Goal: Find specific page/section: Find specific page/section

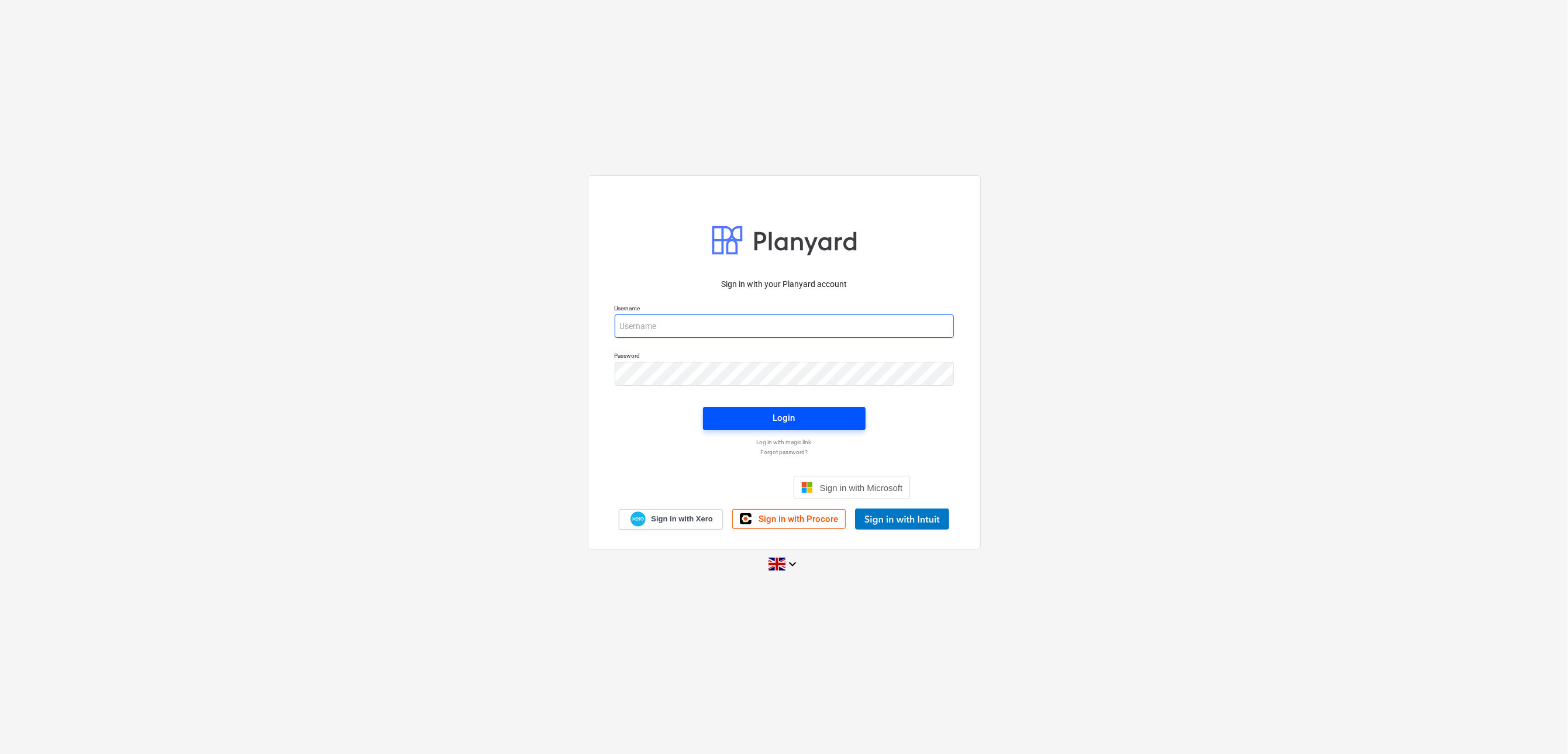
type input "[PERSON_NAME][EMAIL_ADDRESS][DOMAIN_NAME]"
click at [794, 423] on div "Login" at bounding box center [784, 418] width 22 height 15
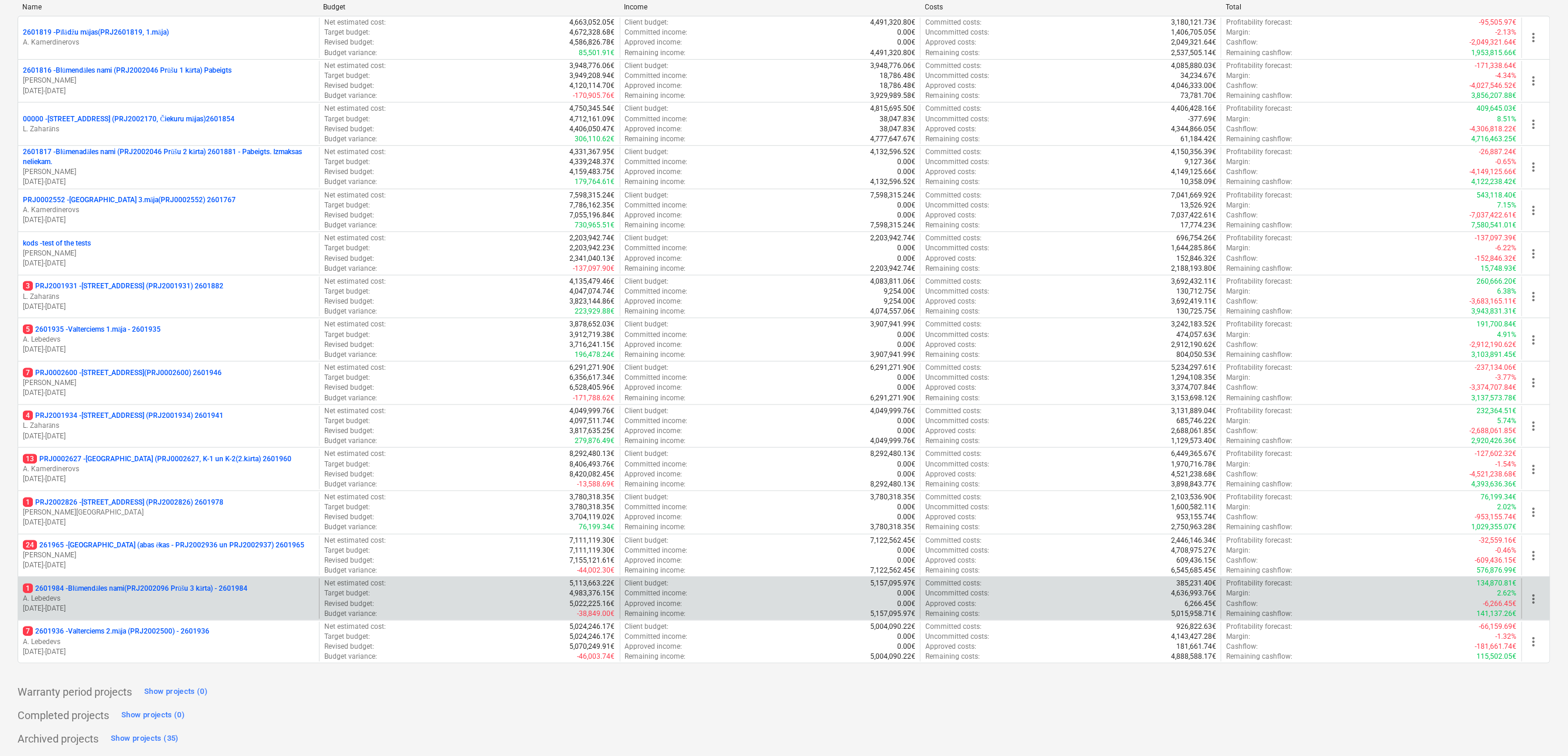
scroll to position [179, 0]
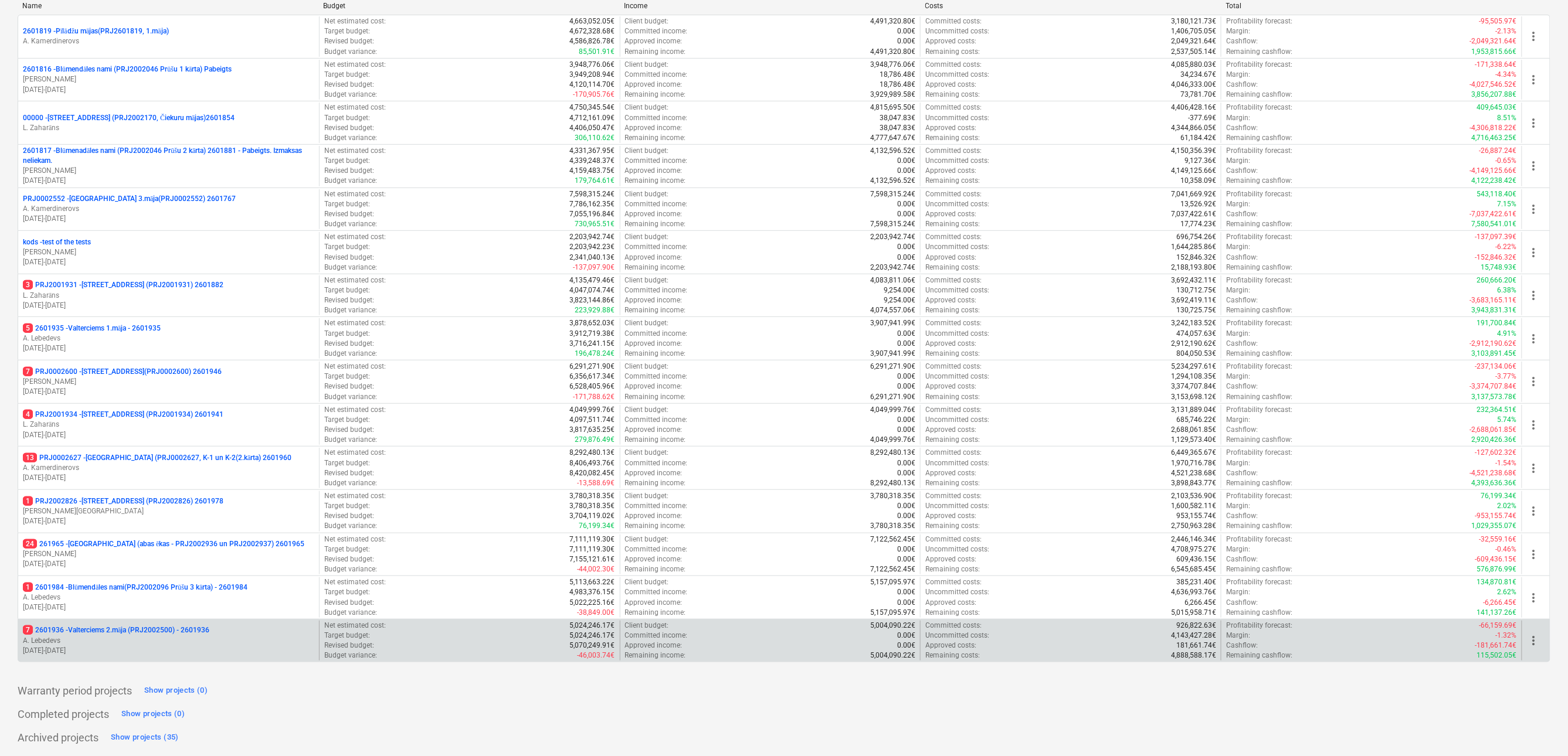
click at [144, 641] on p "A. Lebedevs" at bounding box center [168, 641] width 291 height 10
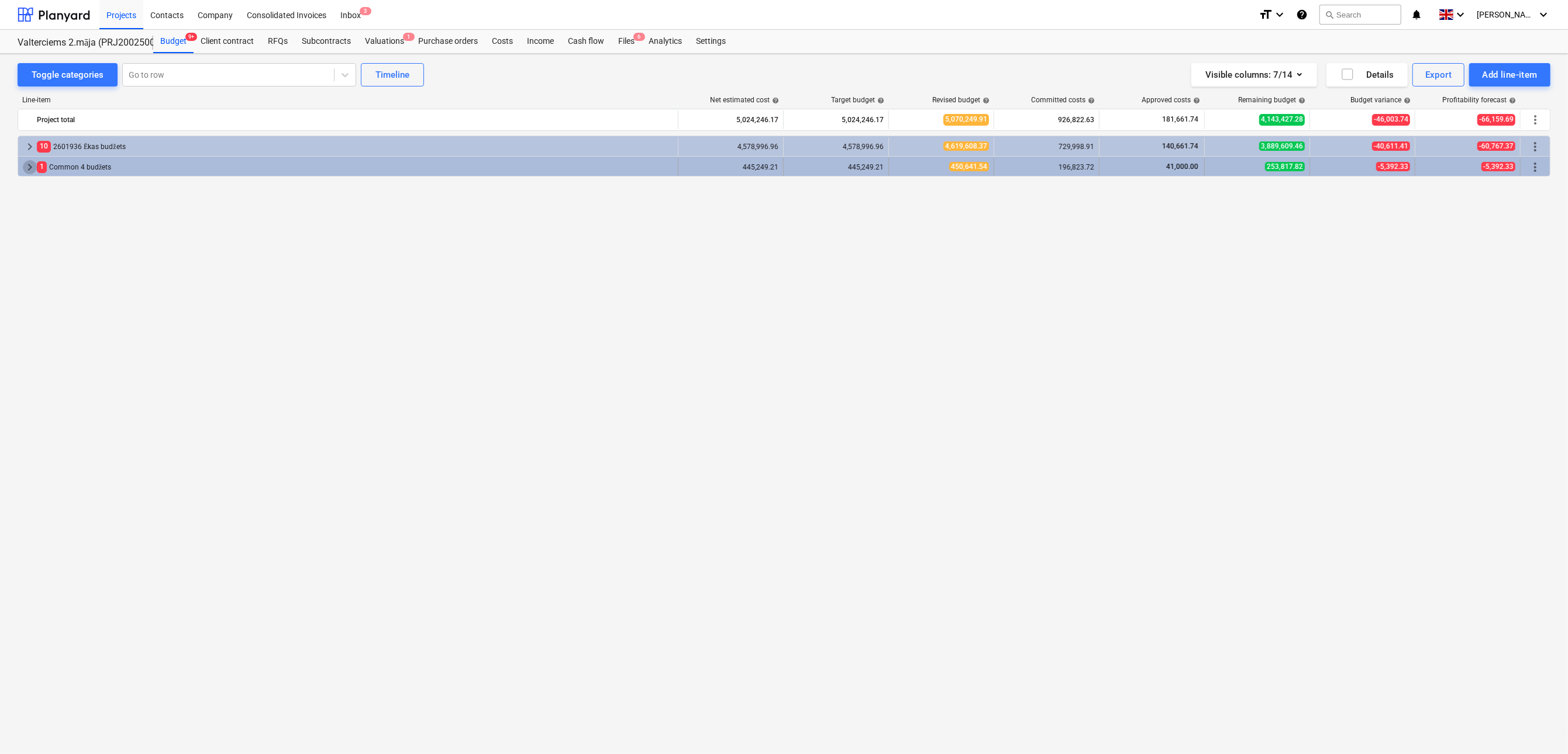
click at [35, 174] on span "keyboard_arrow_right" at bounding box center [30, 168] width 14 height 14
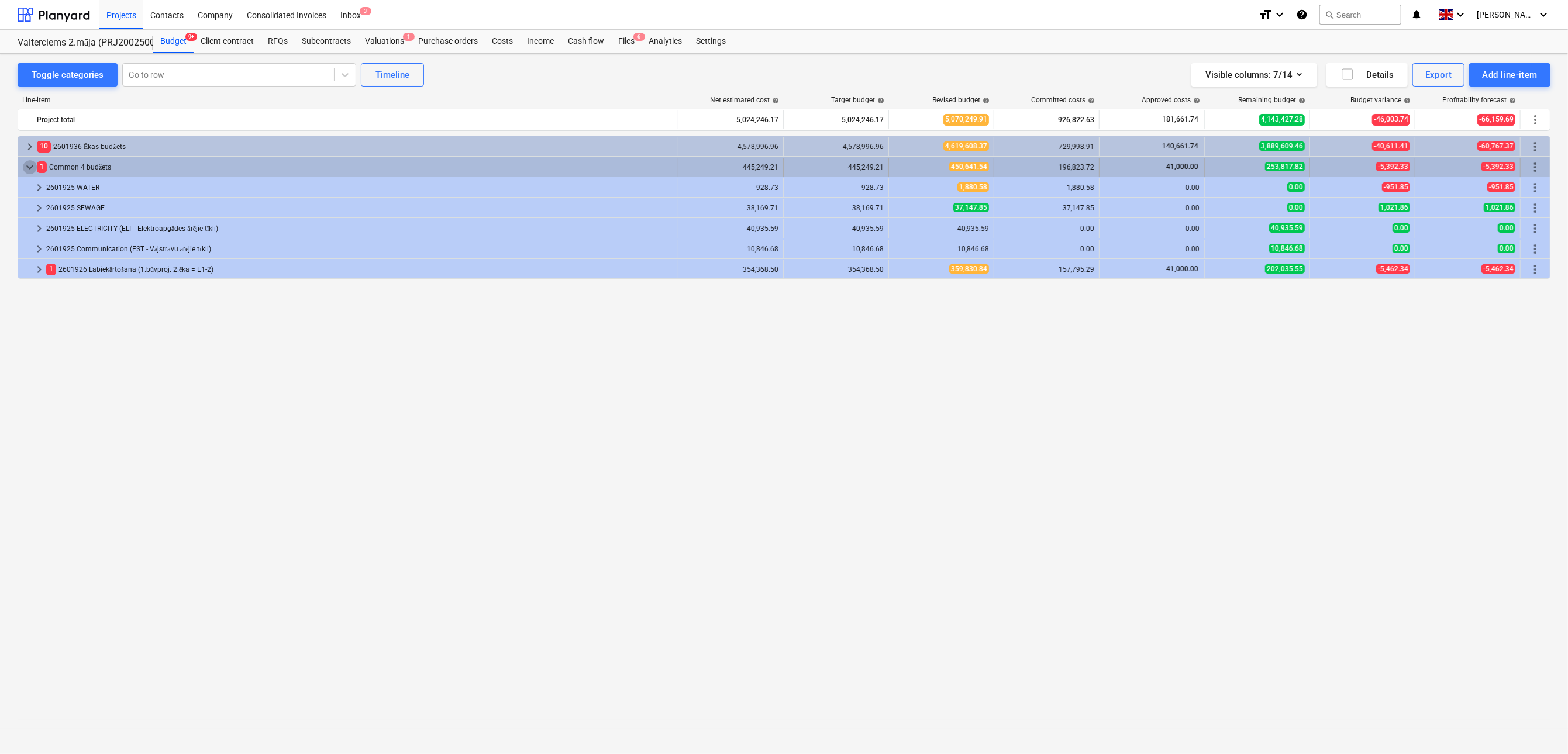
click at [35, 174] on span "keyboard_arrow_down" at bounding box center [30, 168] width 14 height 14
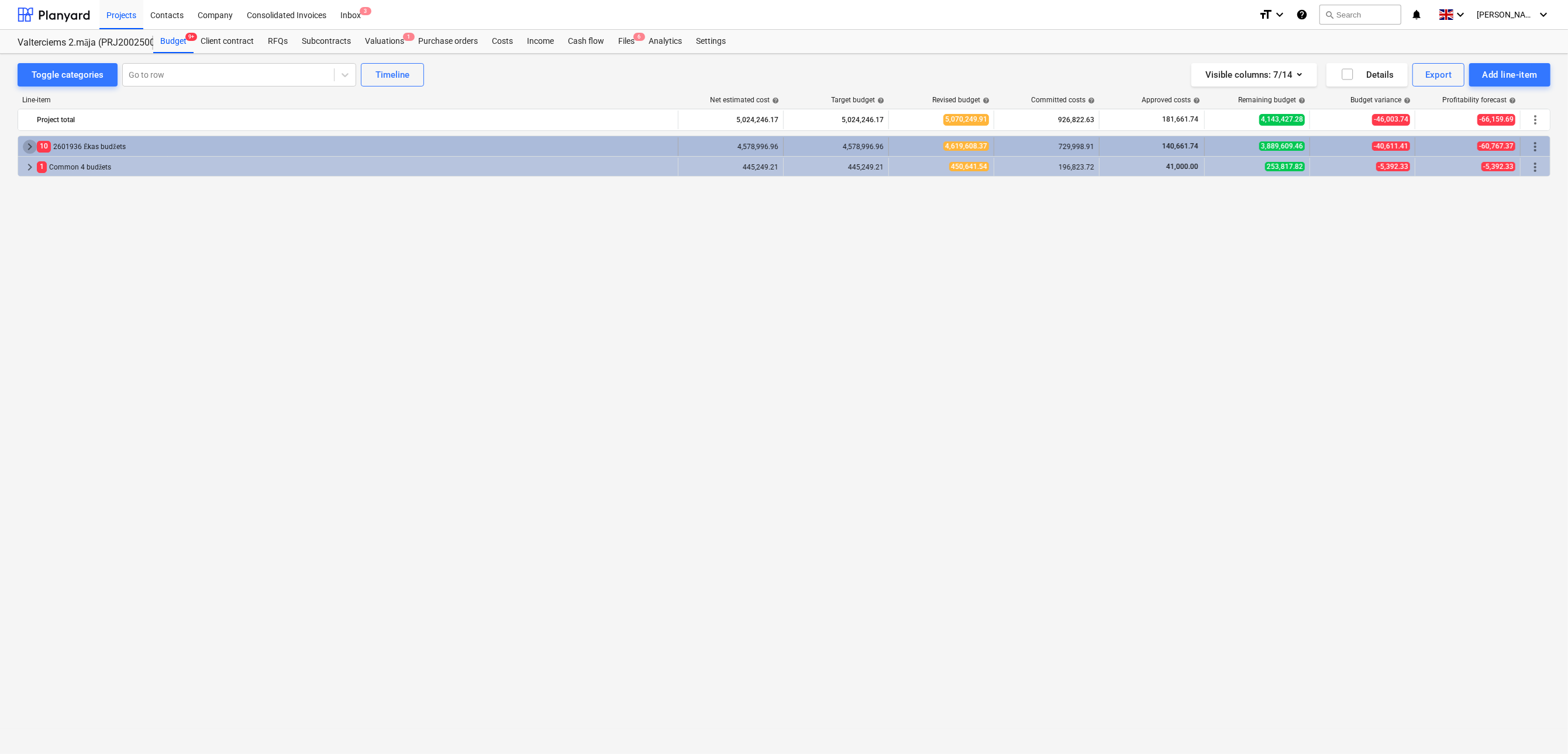
click at [35, 144] on span "keyboard_arrow_right" at bounding box center [30, 147] width 14 height 14
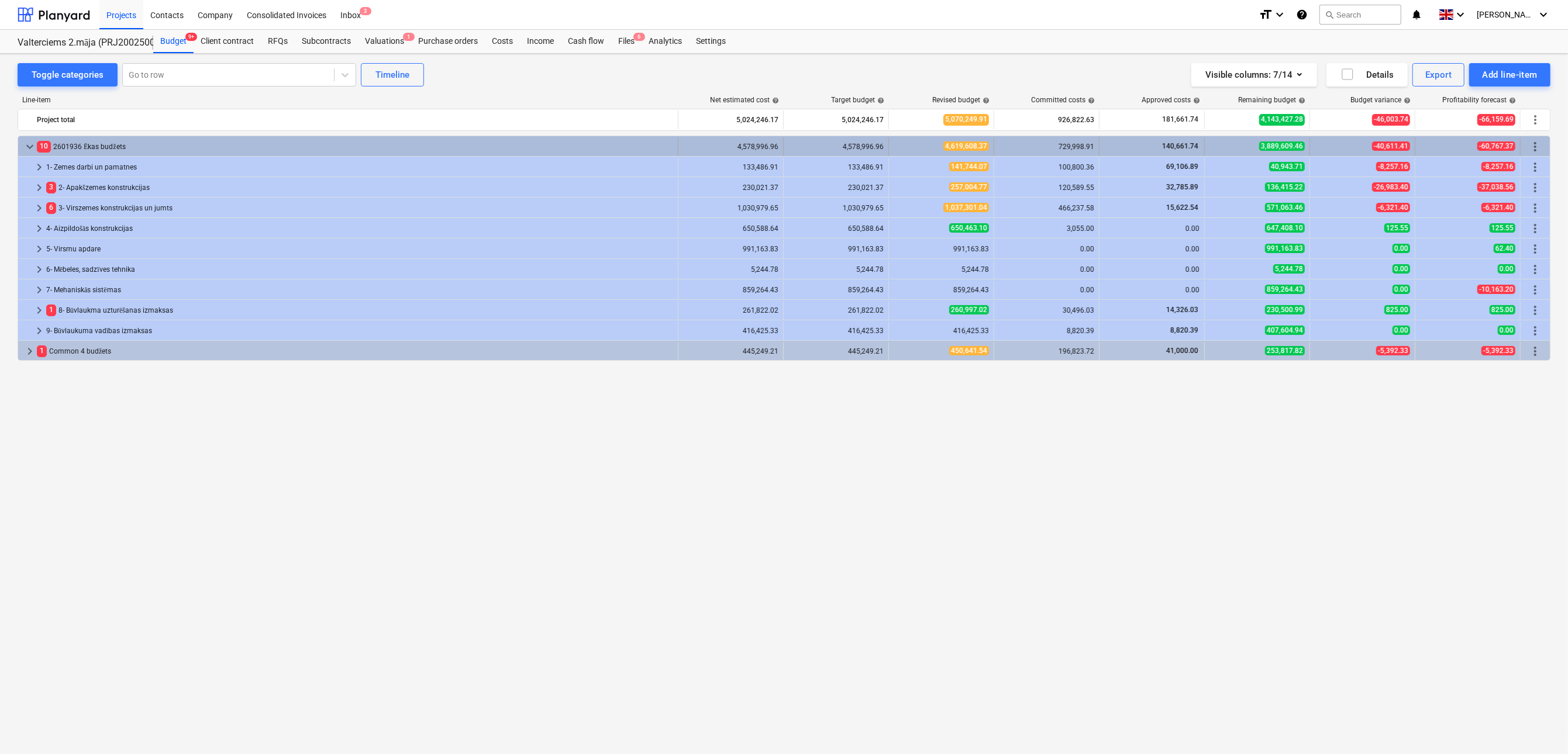
click at [34, 146] on span "keyboard_arrow_down" at bounding box center [30, 147] width 14 height 14
